Goal: Contribute content: Contribute content

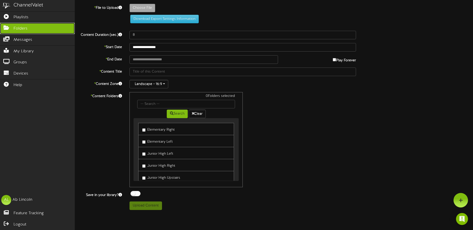
click at [26, 30] on span "Folders" at bounding box center [21, 29] width 14 height 6
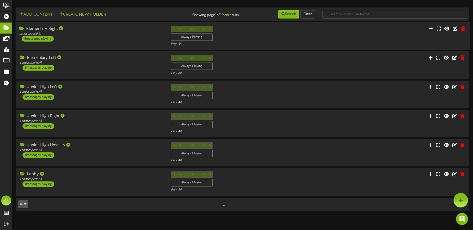
click at [120, 38] on div "Elementary Right Landscape ( 16:9 ) 8 messages playing" at bounding box center [92, 34] width 152 height 16
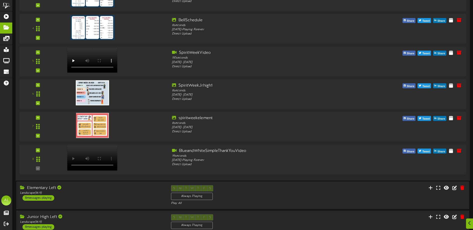
scroll to position [162, 0]
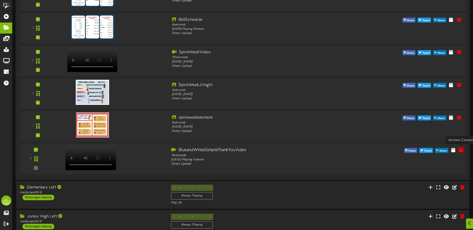
click at [463, 151] on icon at bounding box center [462, 150] width 6 height 6
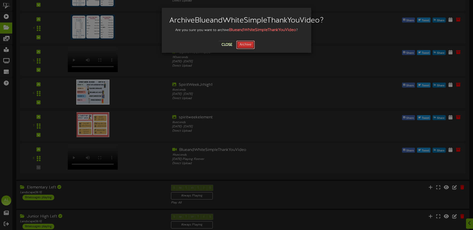
click at [244, 49] on button "Archive" at bounding box center [245, 45] width 19 height 9
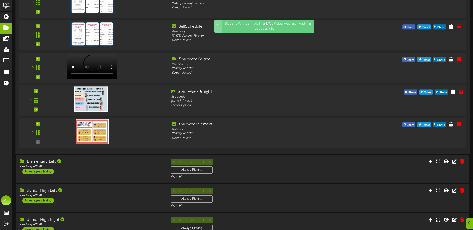
scroll to position [0, 0]
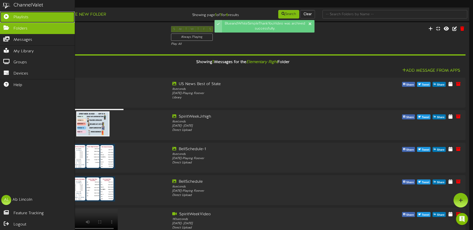
click at [22, 14] on link "Playlists" at bounding box center [37, 17] width 75 height 11
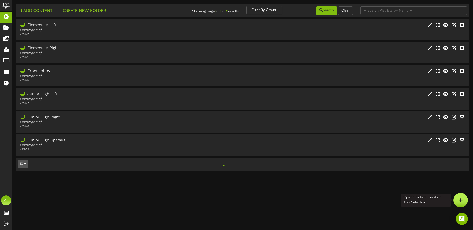
click at [463, 205] on div at bounding box center [461, 200] width 15 height 15
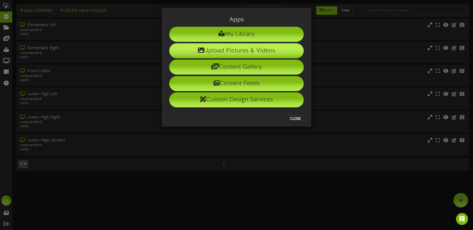
click at [243, 52] on li "Upload Pictures & Videos" at bounding box center [236, 50] width 135 height 15
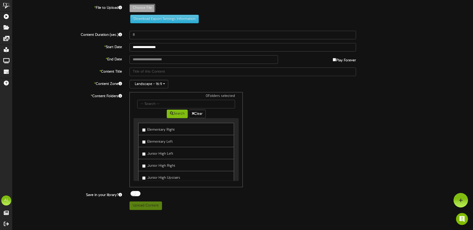
type input "**********"
type input "BlueandWhiteSimpleThankYouVideo1"
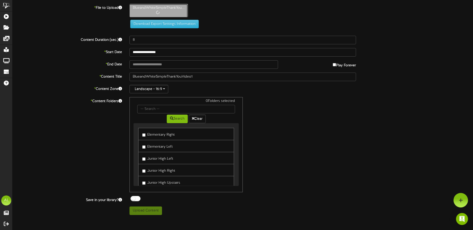
type input "19"
click at [144, 161] on label "Junior High Left" at bounding box center [157, 158] width 31 height 7
click at [144, 173] on label "Junior High Right" at bounding box center [158, 170] width 33 height 7
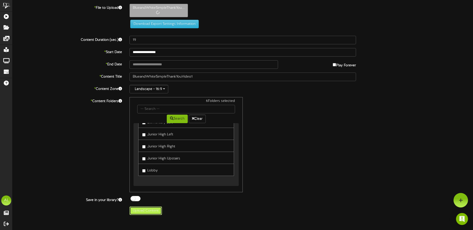
click at [154, 212] on button "Upload Content" at bounding box center [146, 210] width 33 height 9
type input "**********"
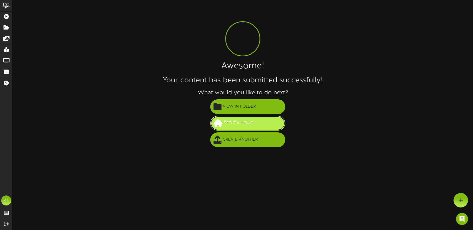
click at [239, 121] on span "Return Home" at bounding box center [239, 123] width 32 height 8
